Goal: Task Accomplishment & Management: Manage account settings

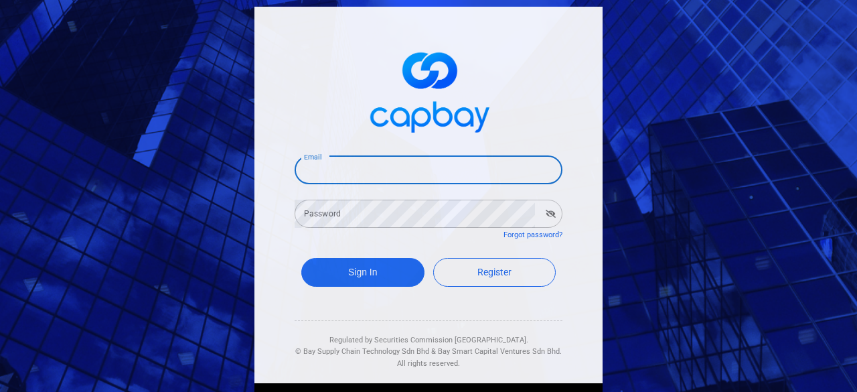
drag, startPoint x: 375, startPoint y: 171, endPoint x: 379, endPoint y: 164, distance: 8.4
click at [375, 170] on input "Email" at bounding box center [428, 170] width 268 height 28
type input "[EMAIL_ADDRESS][DOMAIN_NAME]"
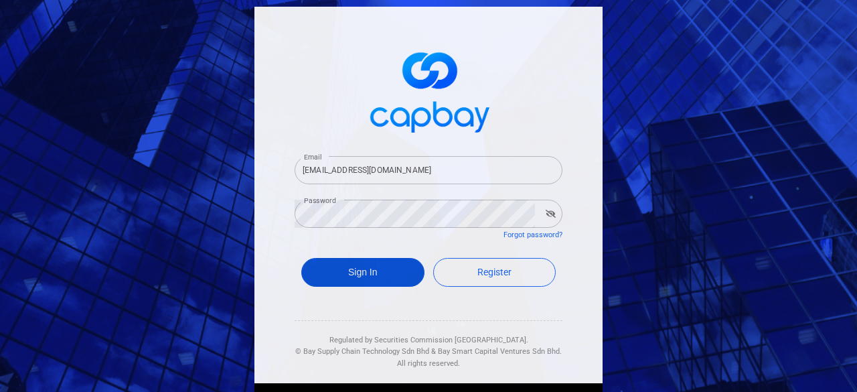
click at [358, 276] on button "Sign In" at bounding box center [362, 272] width 123 height 29
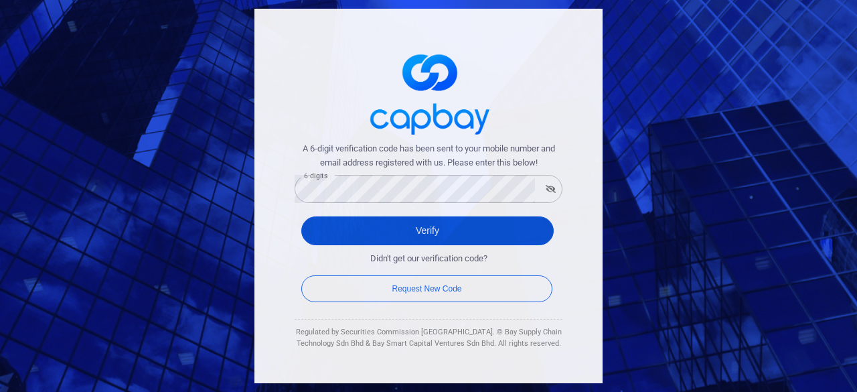
click at [434, 219] on button "Verify" at bounding box center [427, 230] width 252 height 29
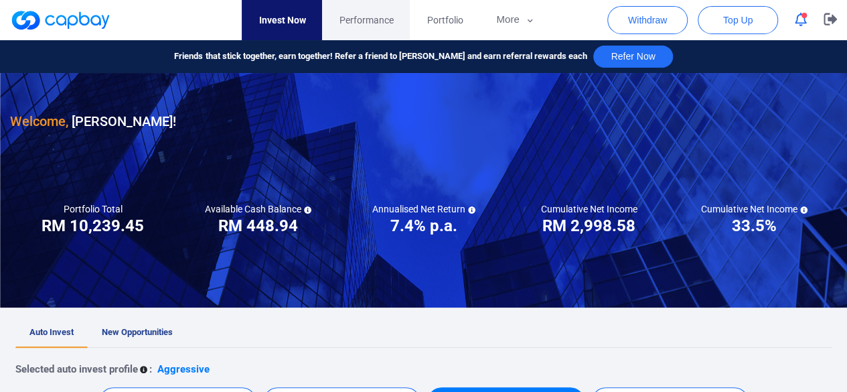
click at [359, 17] on span "Performance" at bounding box center [366, 20] width 54 height 15
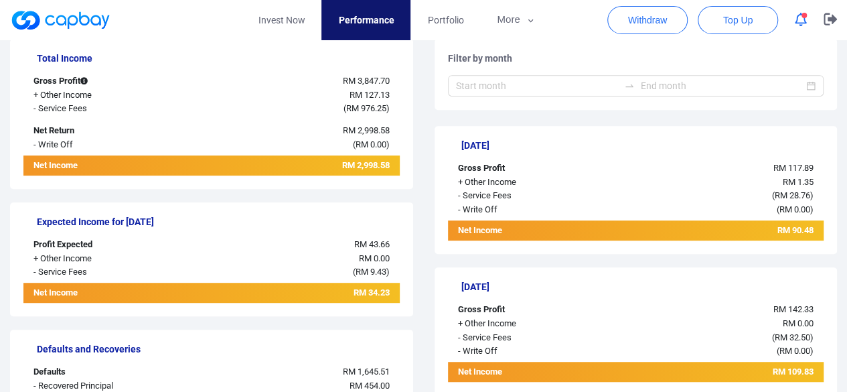
scroll to position [134, 0]
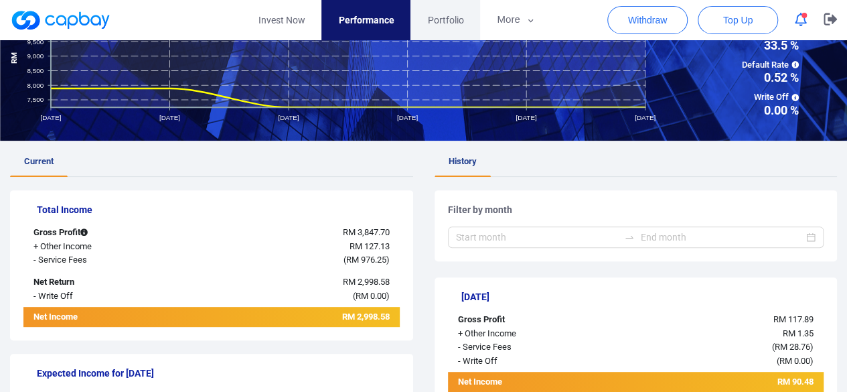
click at [460, 20] on span "Portfolio" at bounding box center [445, 20] width 36 height 15
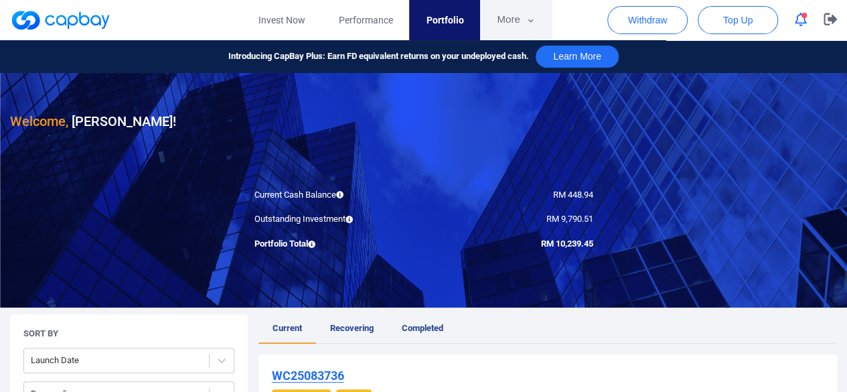
click at [523, 33] on button "More" at bounding box center [516, 20] width 72 height 40
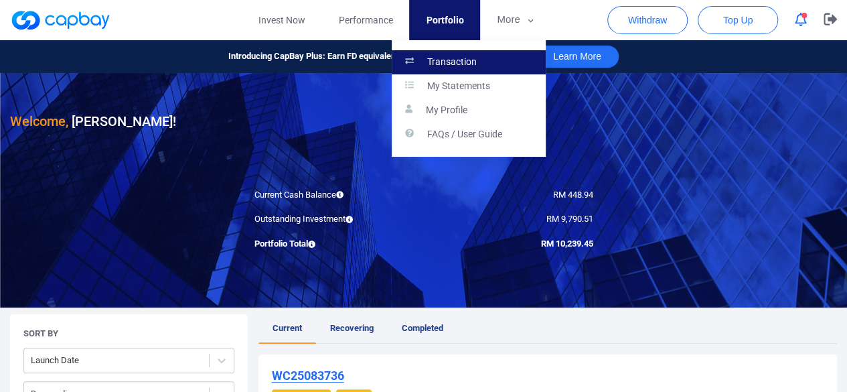
click at [508, 62] on link "Transaction" at bounding box center [469, 62] width 154 height 24
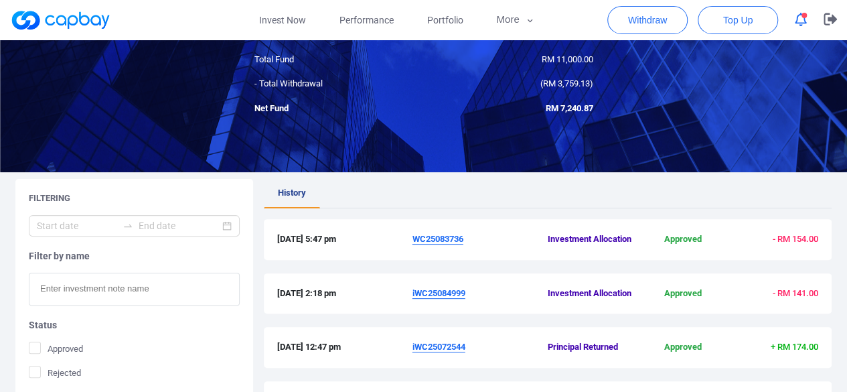
scroll to position [134, 0]
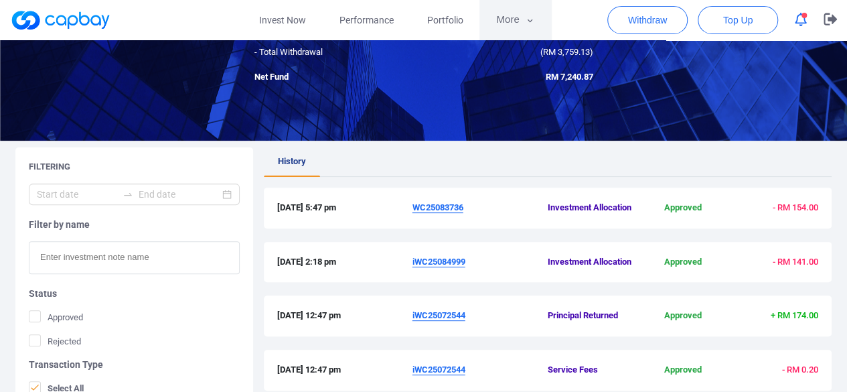
click at [527, 17] on icon "button" at bounding box center [530, 21] width 10 height 12
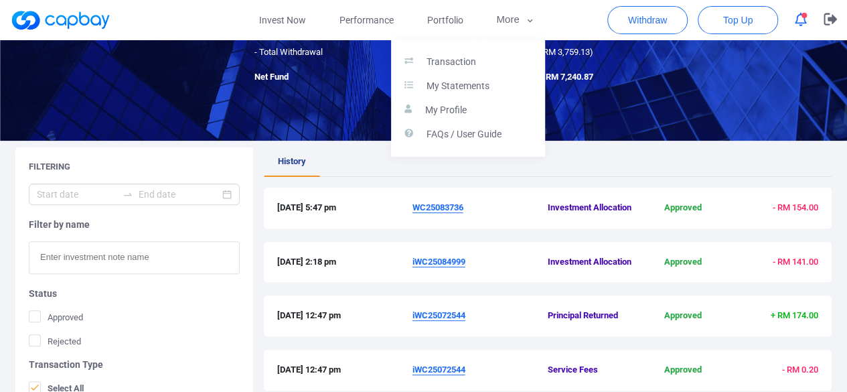
click at [833, 19] on button "button" at bounding box center [423, 196] width 847 height 392
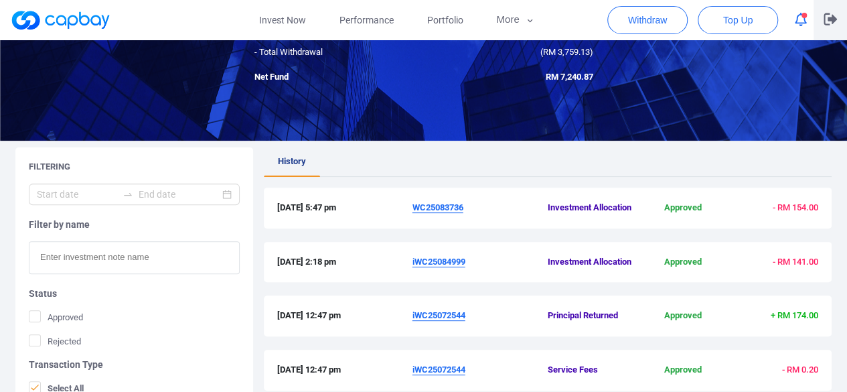
click at [833, 19] on icon "button" at bounding box center [829, 19] width 13 height 12
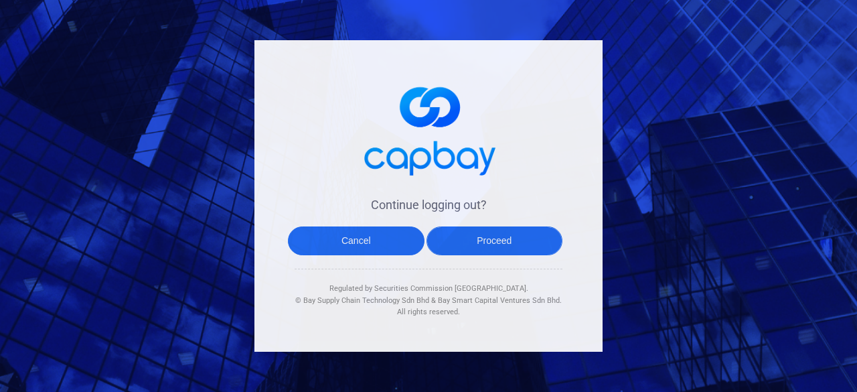
click at [486, 228] on button "Proceed" at bounding box center [494, 240] width 137 height 29
